Goal: Information Seeking & Learning: Check status

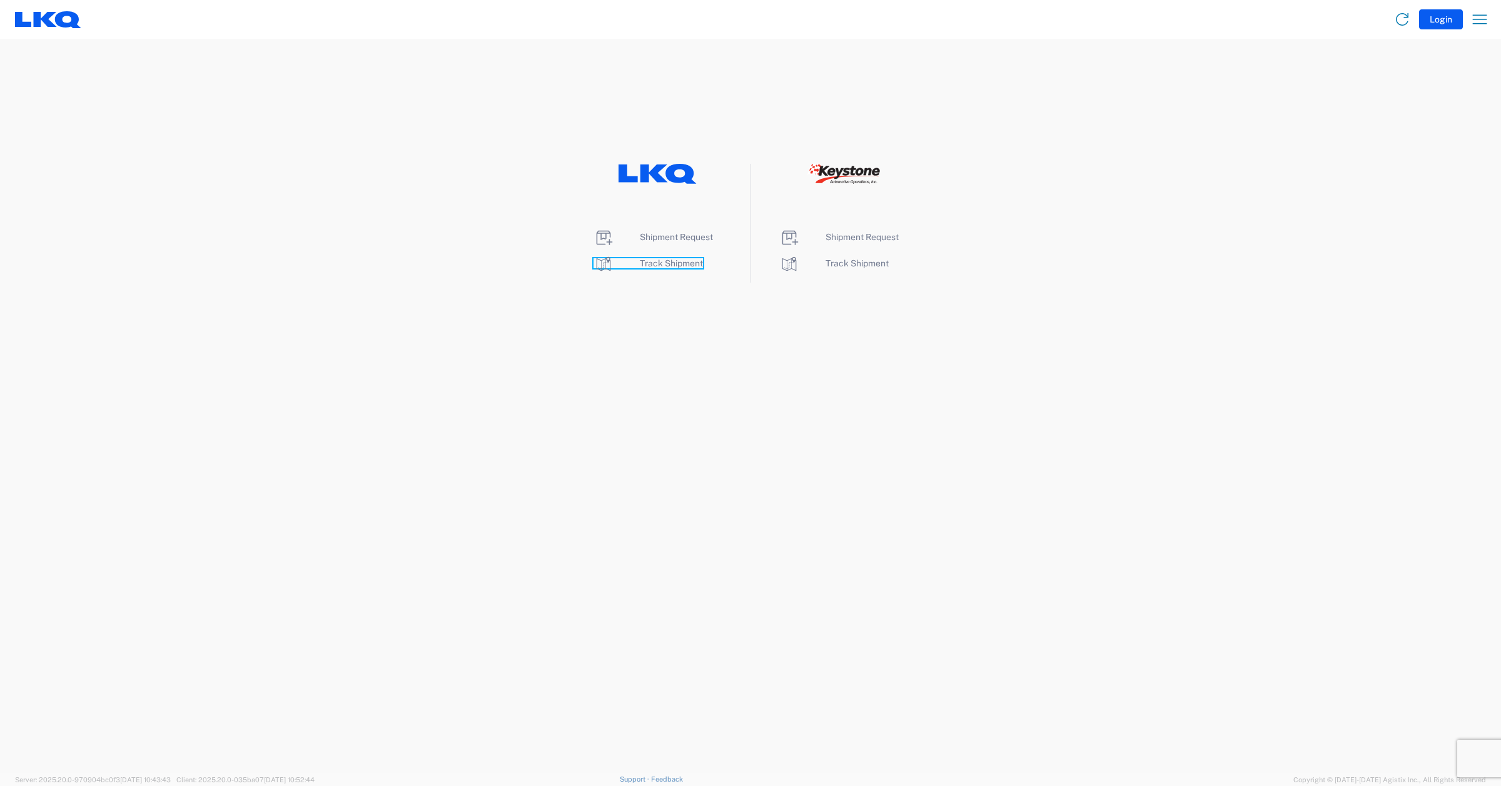
click at [681, 263] on span "Track Shipment" at bounding box center [671, 263] width 63 height 10
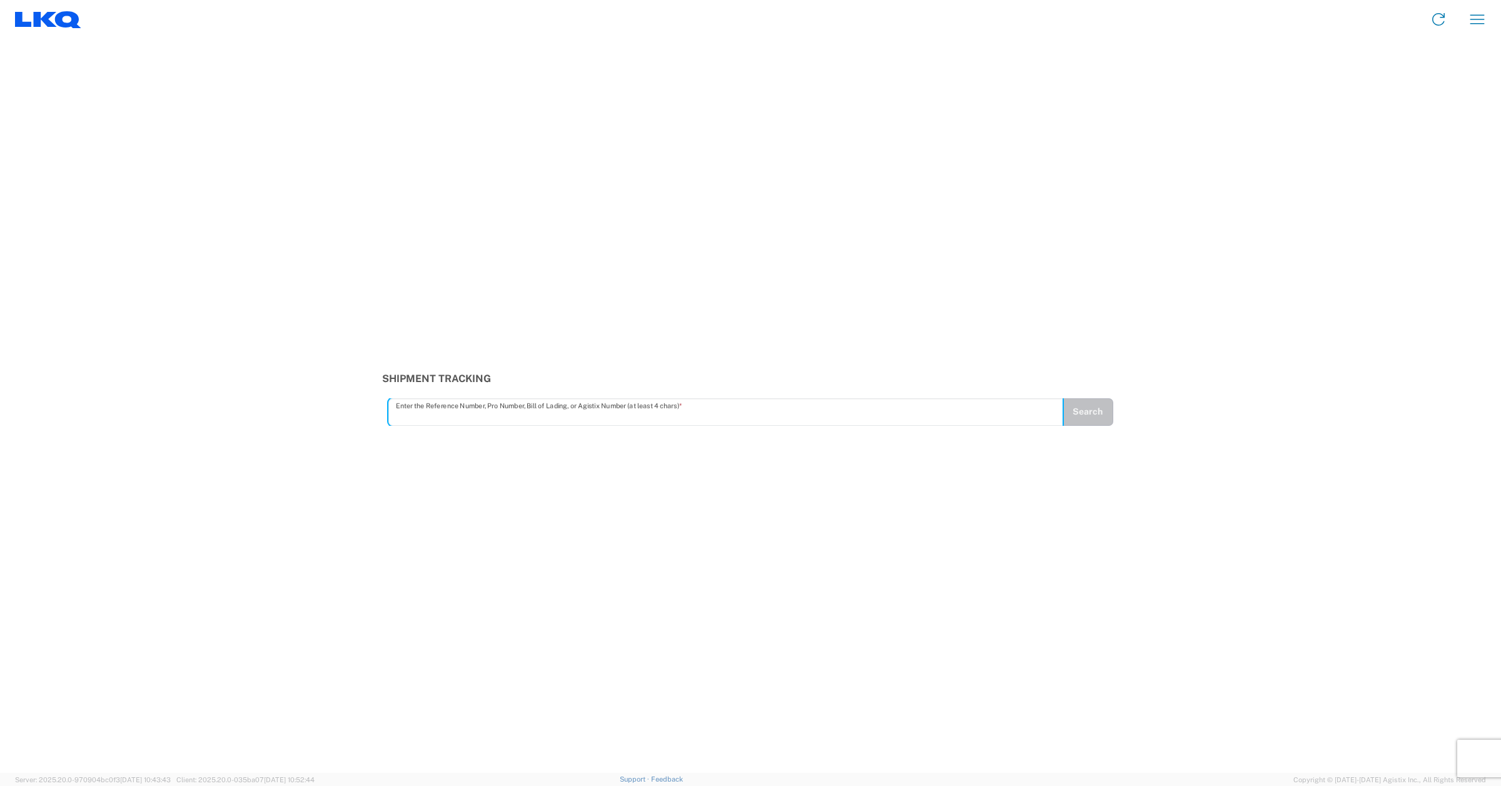
click at [424, 408] on input "text" at bounding box center [726, 412] width 660 height 22
type input "57011488"
click at [1095, 415] on button "Search" at bounding box center [1087, 413] width 51 height 28
